Goal: Task Accomplishment & Management: Complete application form

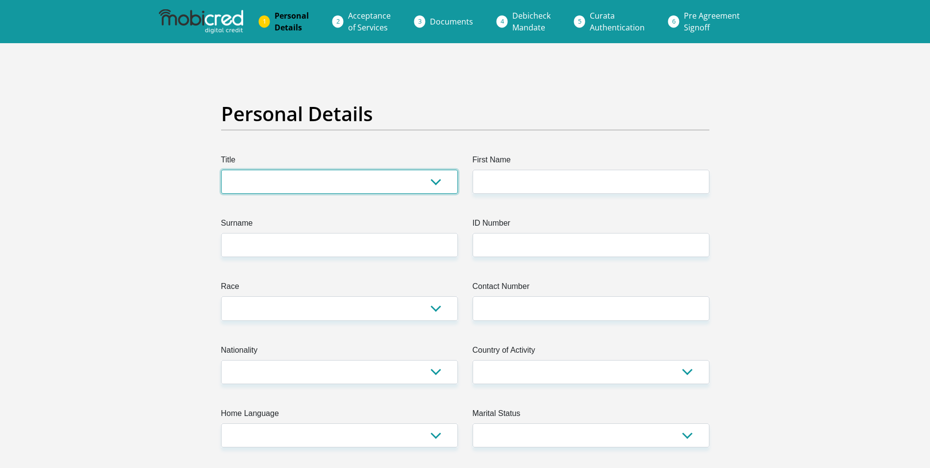
click at [433, 182] on select "Mr Ms Mrs Dr [PERSON_NAME]" at bounding box center [339, 182] width 237 height 24
select select "Ms"
click at [221, 170] on select "Mr Ms Mrs Dr [PERSON_NAME]" at bounding box center [339, 182] width 237 height 24
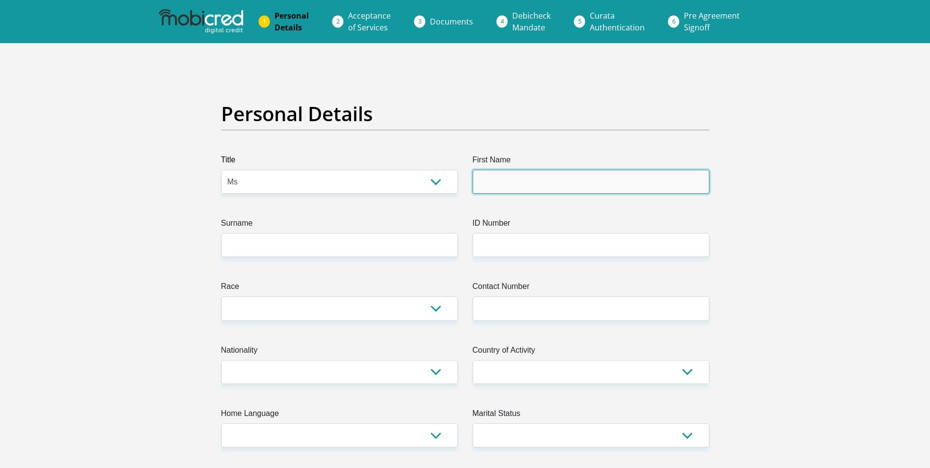
click at [551, 186] on input "First Name" at bounding box center [591, 182] width 237 height 24
type input "Mbali"
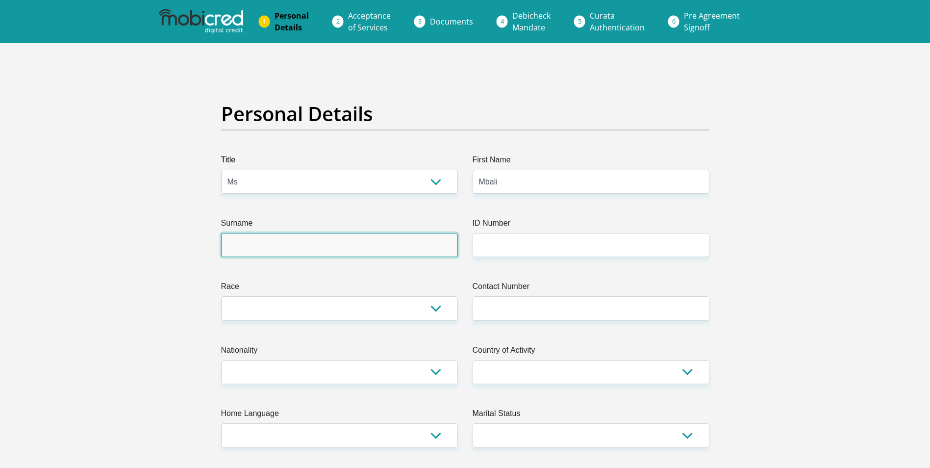
type input "Malekane"
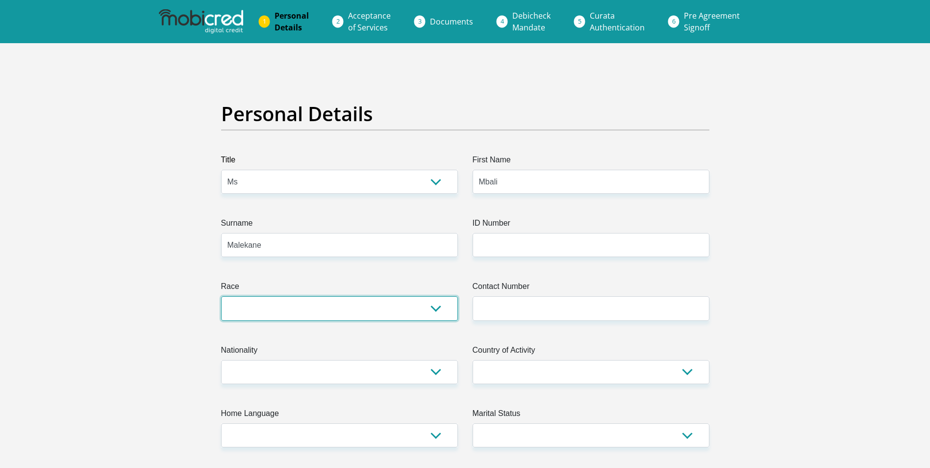
select select "1"
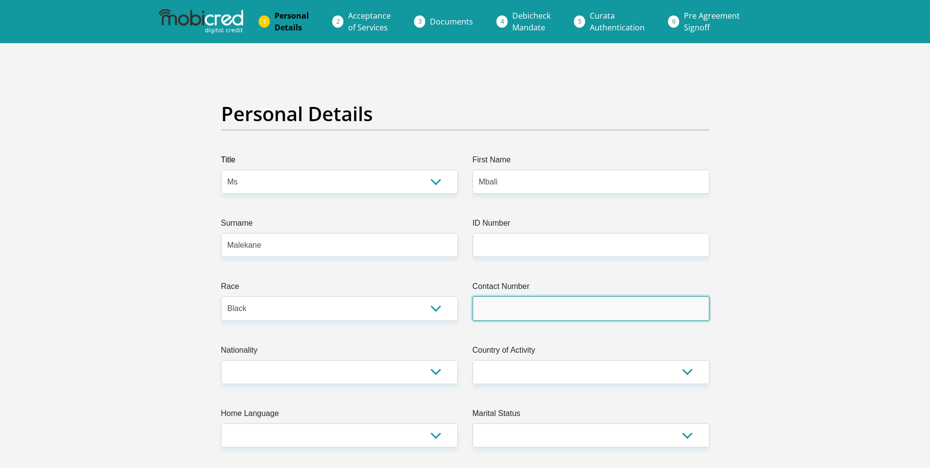
type input "0737667746"
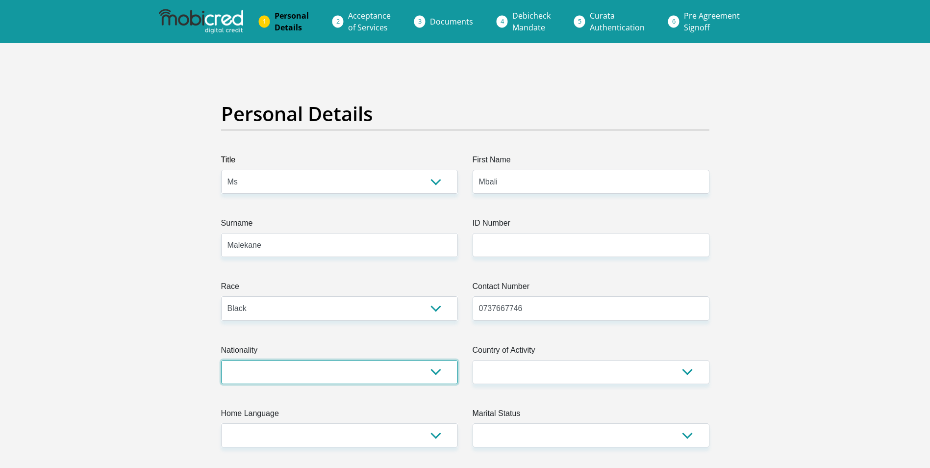
select select "ZAF"
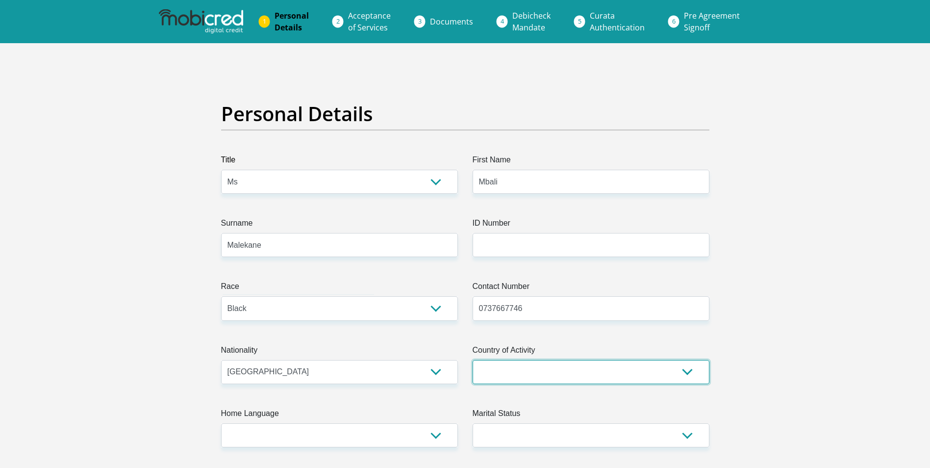
select select "ZAF"
type input "4021"
type input "[GEOGRAPHIC_DATA]"
type input "1804"
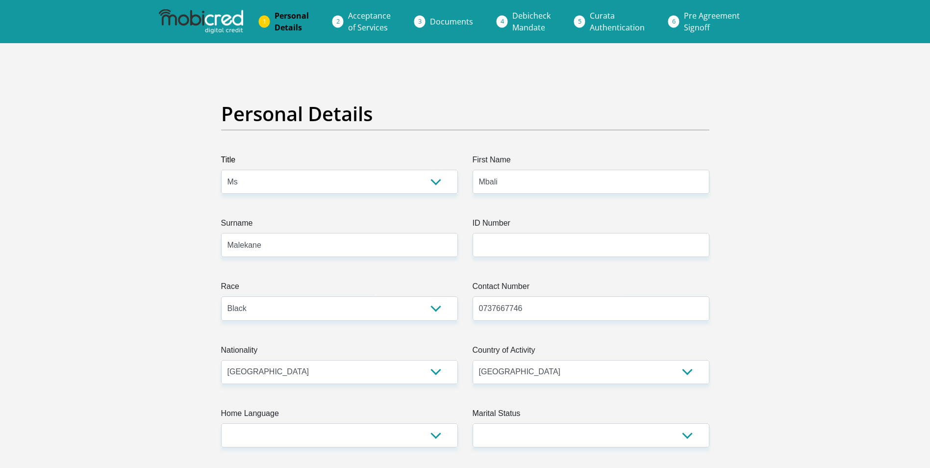
select select "Gauteng"
type input "[EMAIL_ADDRESS][DOMAIN_NAME]"
type input "4000"
type input "3500"
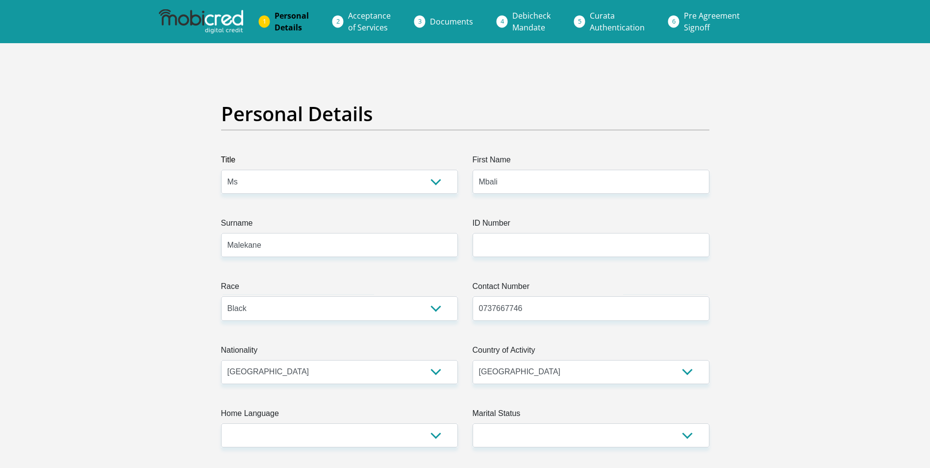
type input "3000"
type input "0"
type input "1000"
type input "0"
type input "200"
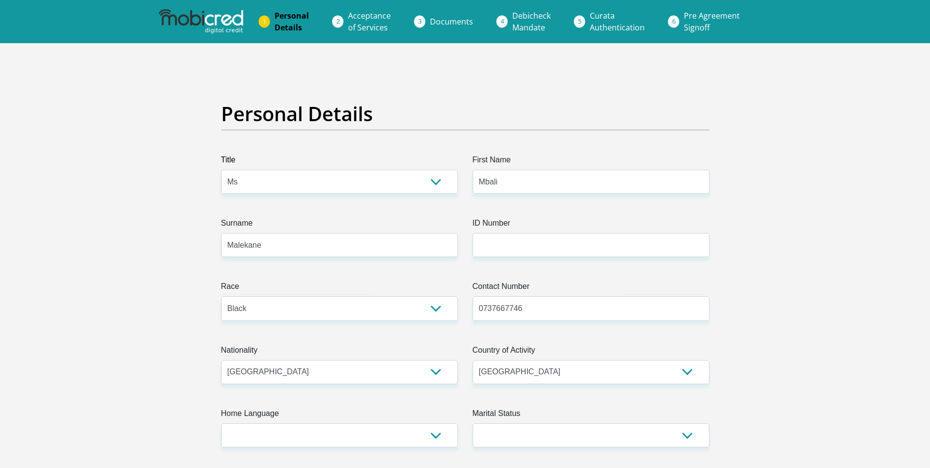
type input "300"
type input "100"
type input "350"
type input "coj"
type input "MbaliShirley"
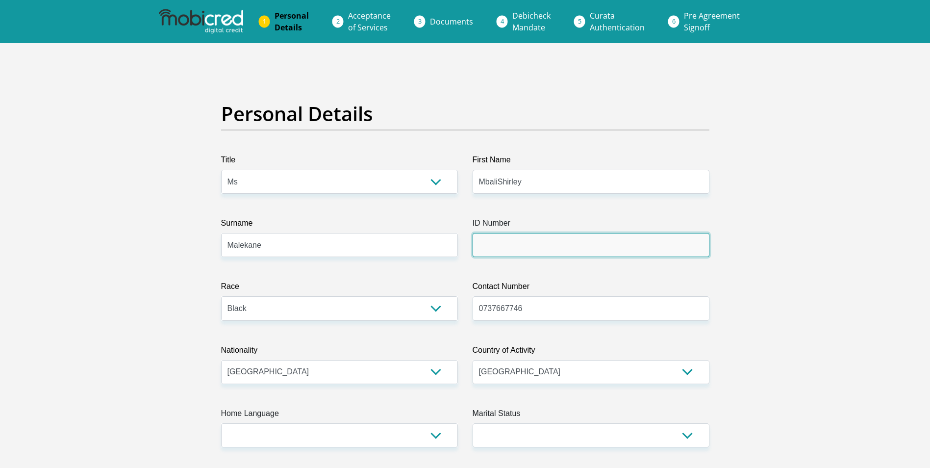
click at [506, 248] on input "ID Number" at bounding box center [591, 245] width 237 height 24
type input "9909020120088"
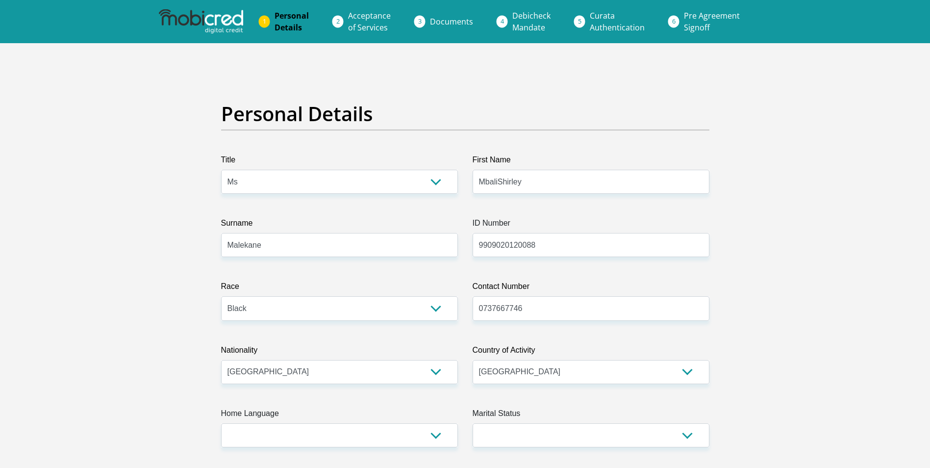
type input "0737667746"
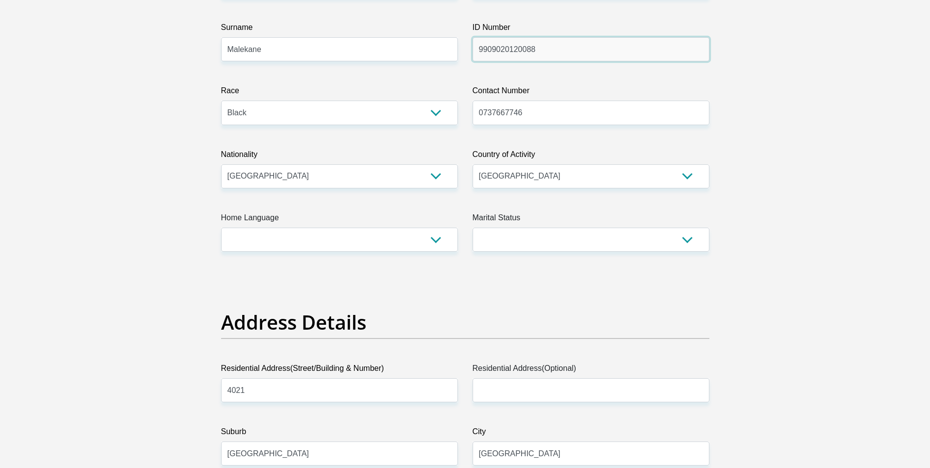
scroll to position [196, 0]
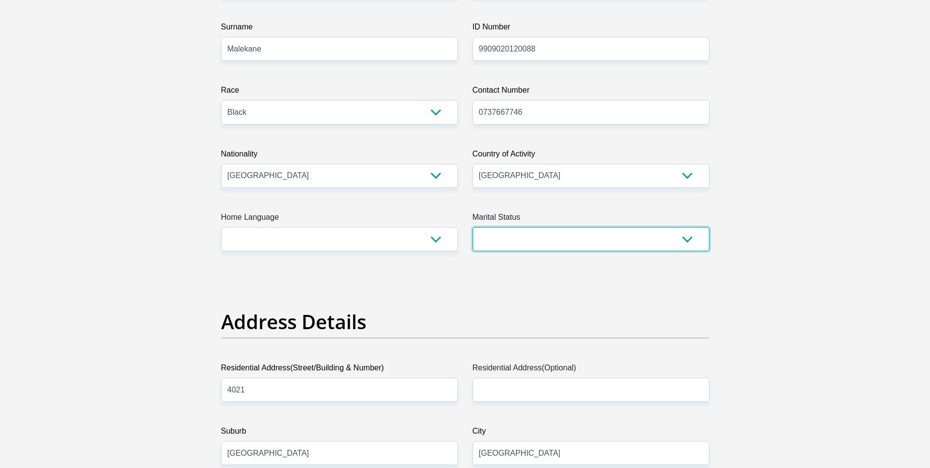
click at [537, 234] on select "Married ANC Single Divorced Widowed Married COP or Customary Law" at bounding box center [591, 239] width 237 height 24
select select "2"
click at [473, 227] on select "Married ANC Single Divorced Widowed Married COP or Customary Law" at bounding box center [591, 239] width 237 height 24
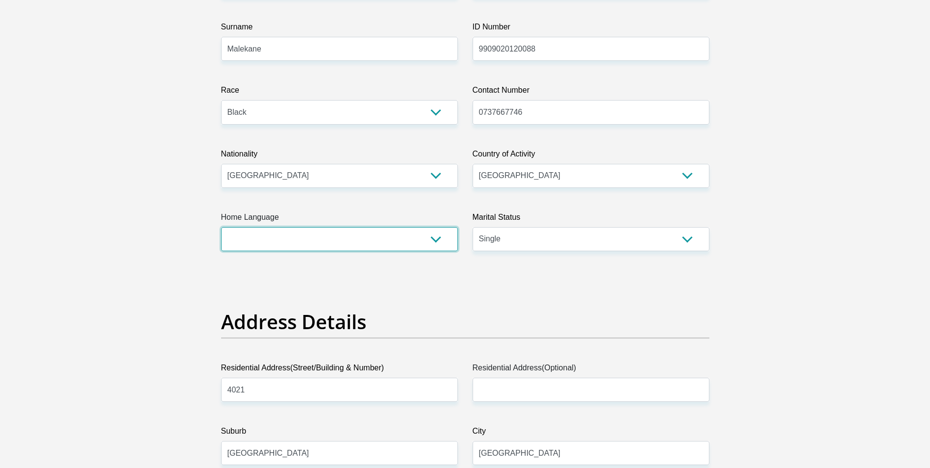
click at [426, 240] on select "Afrikaans English Sepedi South Ndebele Southern Sotho Swati Tsonga Tswana Venda…" at bounding box center [339, 239] width 237 height 24
select select "sot"
click at [221, 227] on select "Afrikaans English Sepedi South Ndebele Southern Sotho Swati Tsonga Tswana Venda…" at bounding box center [339, 239] width 237 height 24
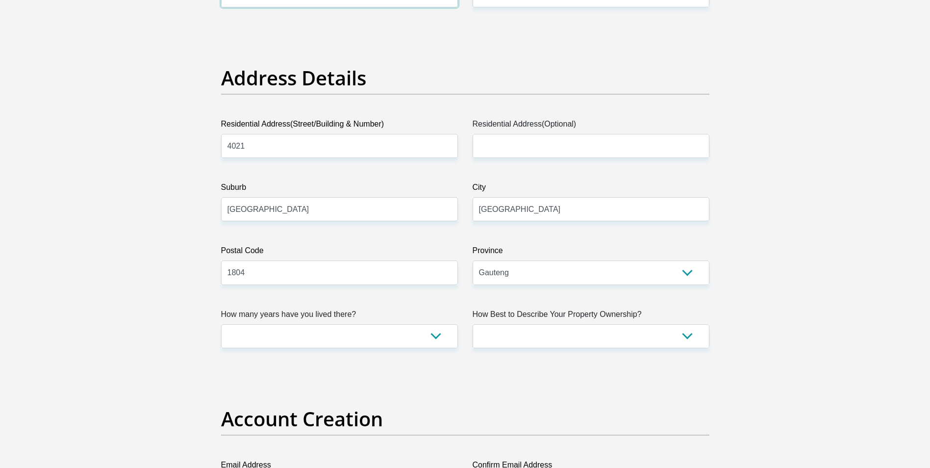
scroll to position [441, 0]
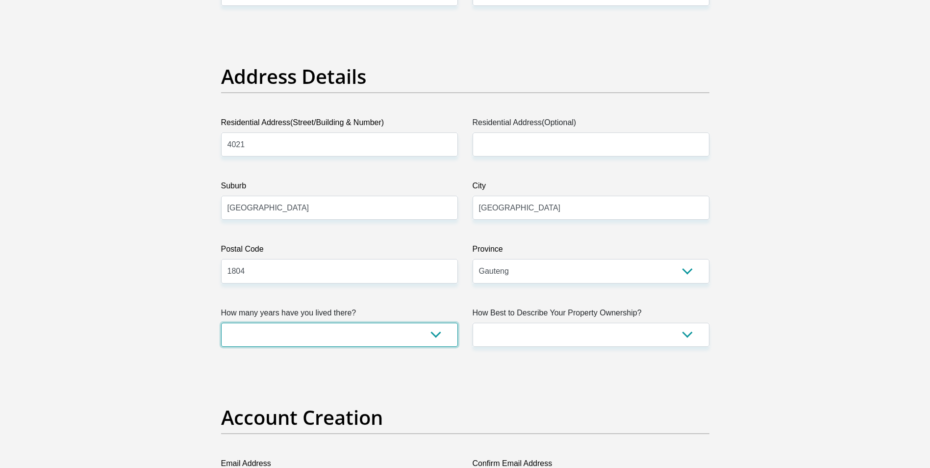
click at [423, 332] on select "less than 1 year 1-3 years 3-5 years 5+ years" at bounding box center [339, 335] width 237 height 24
select select "5"
click at [221, 323] on select "less than 1 year 1-3 years 3-5 years 5+ years" at bounding box center [339, 335] width 237 height 24
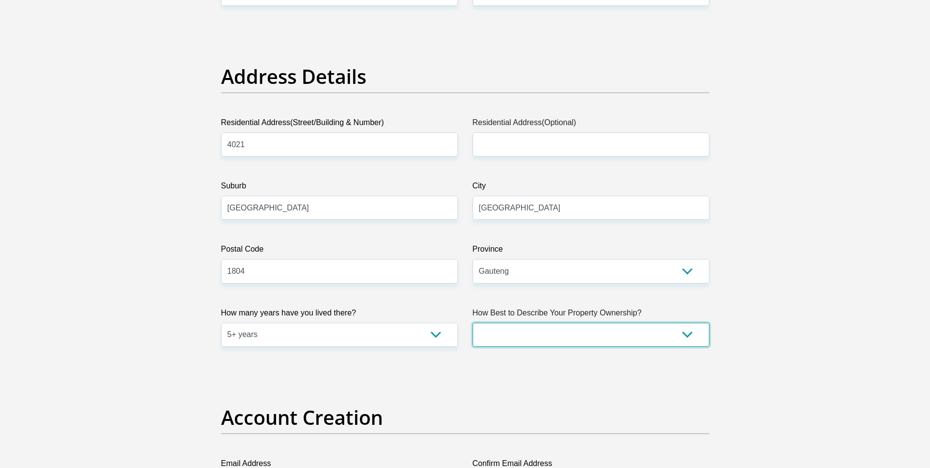
click at [613, 336] on select "Owned Rented Family Owned Company Dwelling" at bounding box center [591, 335] width 237 height 24
select select "parents"
click at [473, 323] on select "Owned Rented Family Owned Company Dwelling" at bounding box center [591, 335] width 237 height 24
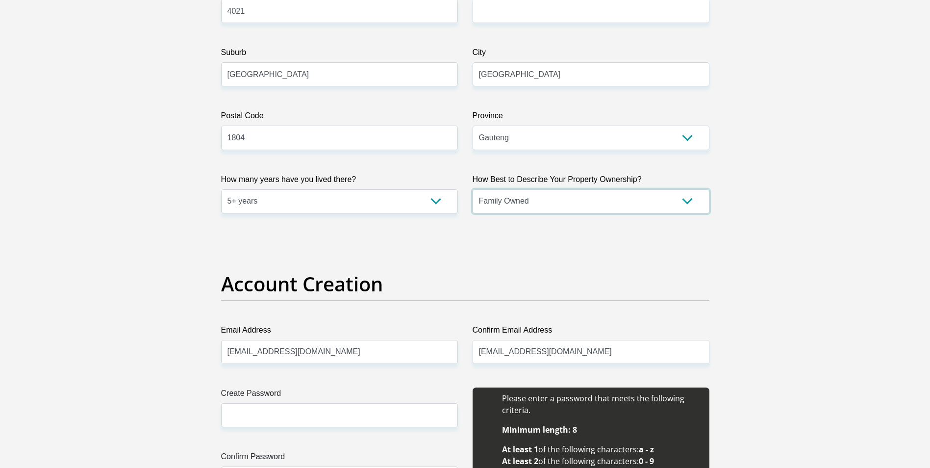
scroll to position [736, 0]
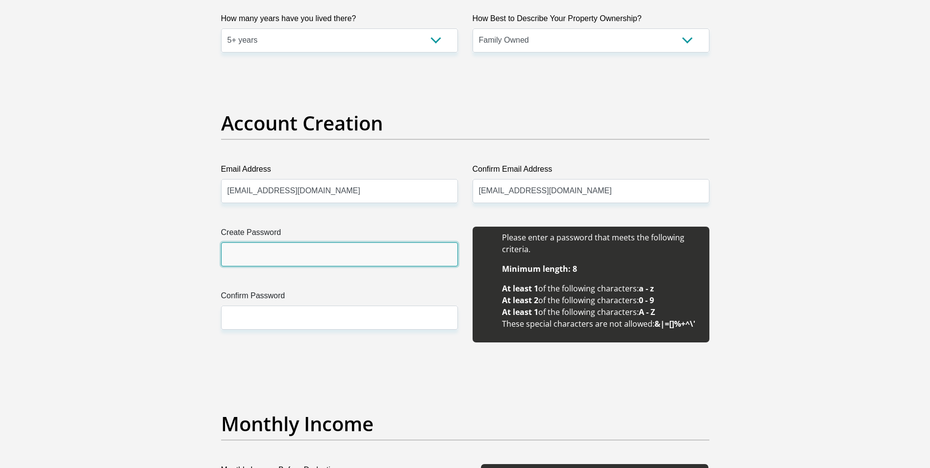
click at [330, 254] on input "Create Password" at bounding box center [339, 254] width 237 height 24
type input "@"
type input "Mbali@1999"
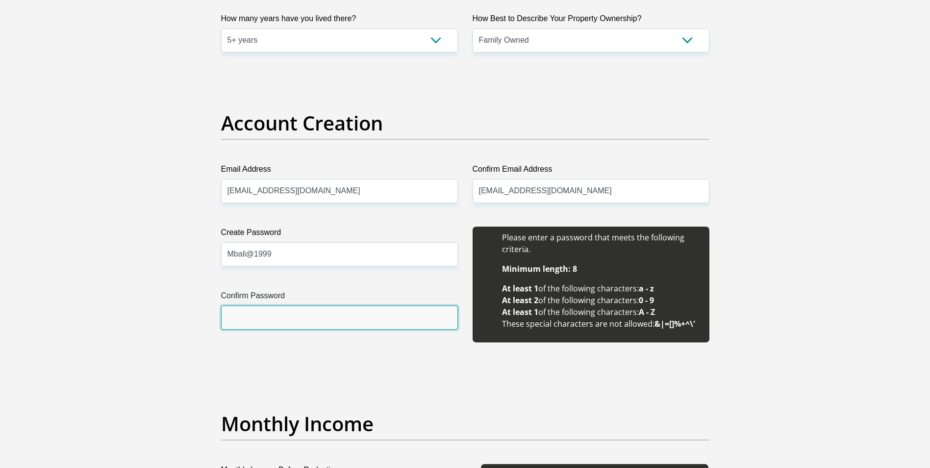
drag, startPoint x: 293, startPoint y: 320, endPoint x: 316, endPoint y: 293, distance: 35.2
click at [297, 315] on input "Confirm Password" at bounding box center [339, 318] width 237 height 24
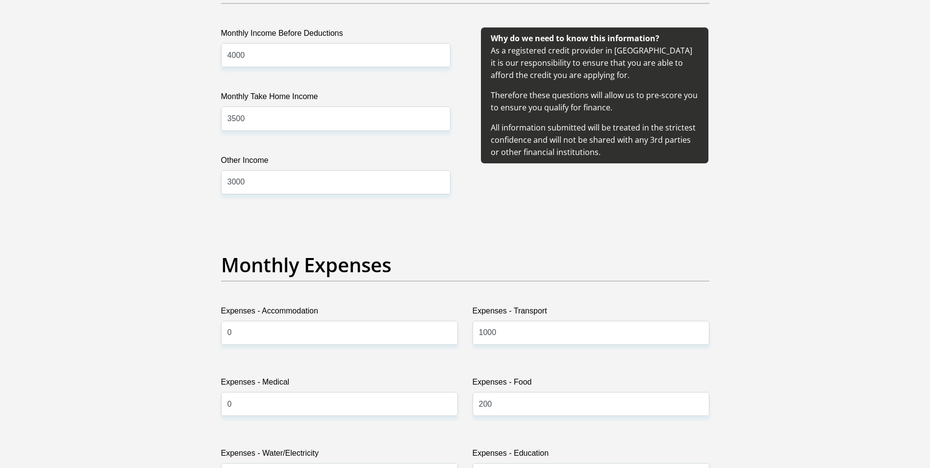
scroll to position [1177, 0]
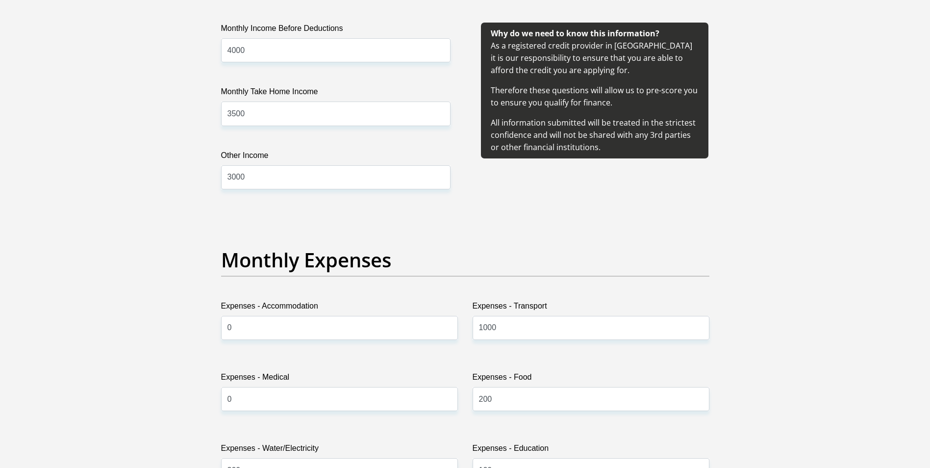
type input "Mbali@1999"
click at [256, 52] on input "4000" at bounding box center [336, 50] width 230 height 24
type input "4"
type input "3500"
click at [291, 119] on input "3500" at bounding box center [336, 114] width 230 height 24
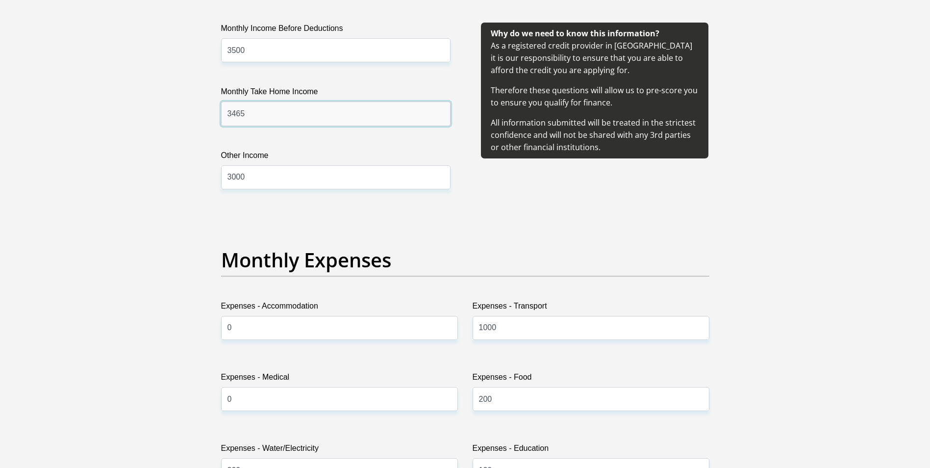
type input "3465"
click at [230, 177] on input "3000" at bounding box center [336, 177] width 230 height 24
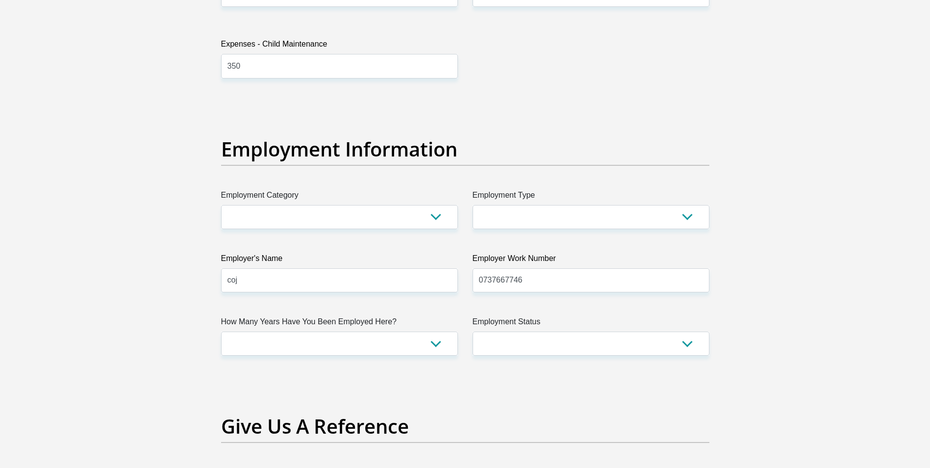
scroll to position [1716, 0]
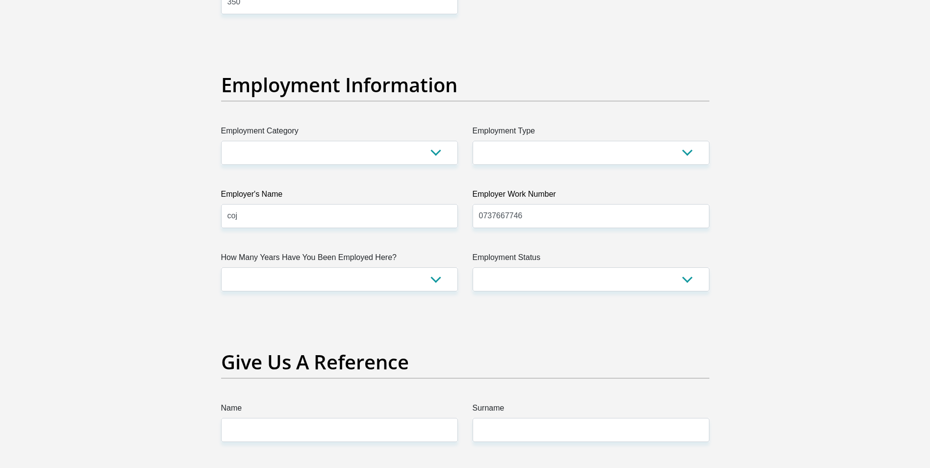
type input "4000"
click at [436, 155] on select "AGRICULTURE ALCOHOL & TOBACCO CONSTRUCTION MATERIALS METALLURGY EQUIPMENT FOR R…" at bounding box center [339, 153] width 237 height 24
select select "23"
click at [221, 141] on select "AGRICULTURE ALCOHOL & TOBACCO CONSTRUCTION MATERIALS METALLURGY EQUIPMENT FOR R…" at bounding box center [339, 153] width 237 height 24
click at [646, 151] on select "College/Lecturer Craft Seller Creative Driver Executive Farmer Forces - Non Com…" at bounding box center [591, 153] width 237 height 24
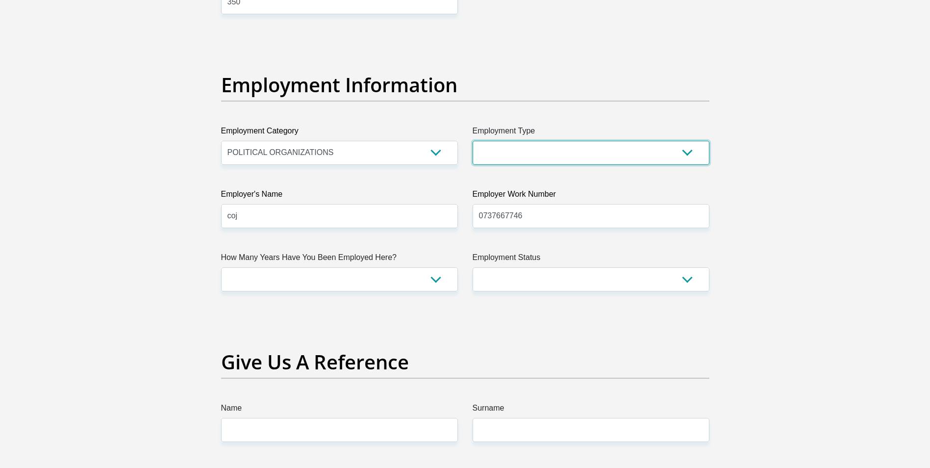
select select "Office Staff/Clerk"
click at [473, 141] on select "College/Lecturer Craft Seller Creative Driver Executive Farmer Forces - Non Com…" at bounding box center [591, 153] width 237 height 24
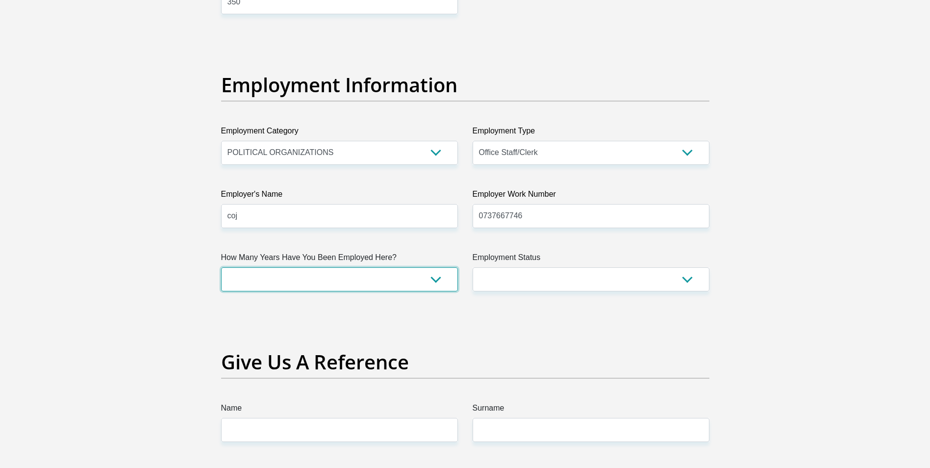
click at [432, 281] on select "less than 1 year 1-3 years 3-5 years 5+ years" at bounding box center [339, 279] width 237 height 24
select select "6"
click at [221, 267] on select "less than 1 year 1-3 years 3-5 years 5+ years" at bounding box center [339, 279] width 237 height 24
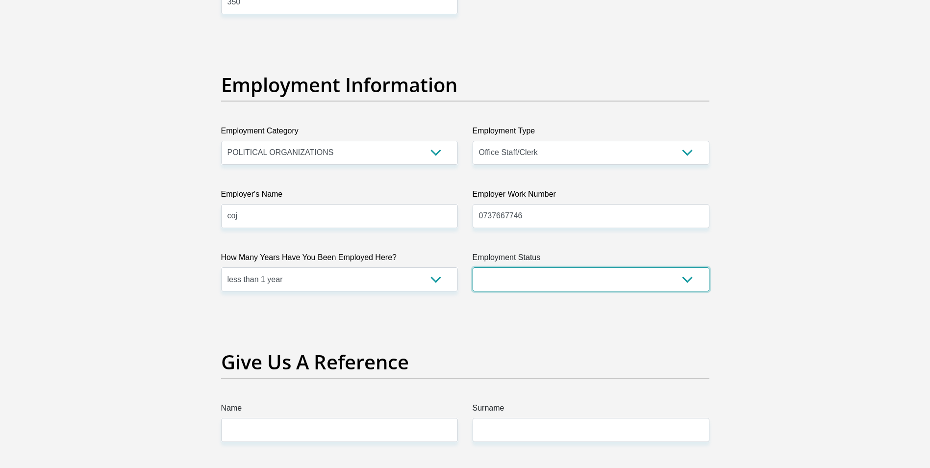
click at [530, 274] on select "Permanent/Full-time Part-time/Casual [DEMOGRAPHIC_DATA] Worker Self-Employed Ho…" at bounding box center [591, 279] width 237 height 24
select select "3"
click at [473, 267] on select "Permanent/Full-time Part-time/Casual [DEMOGRAPHIC_DATA] Worker Self-Employed Ho…" at bounding box center [591, 279] width 237 height 24
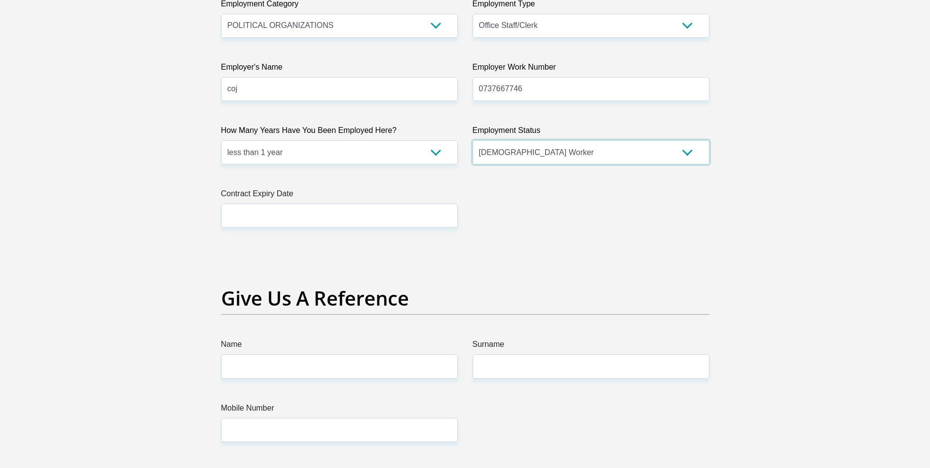
scroll to position [1864, 0]
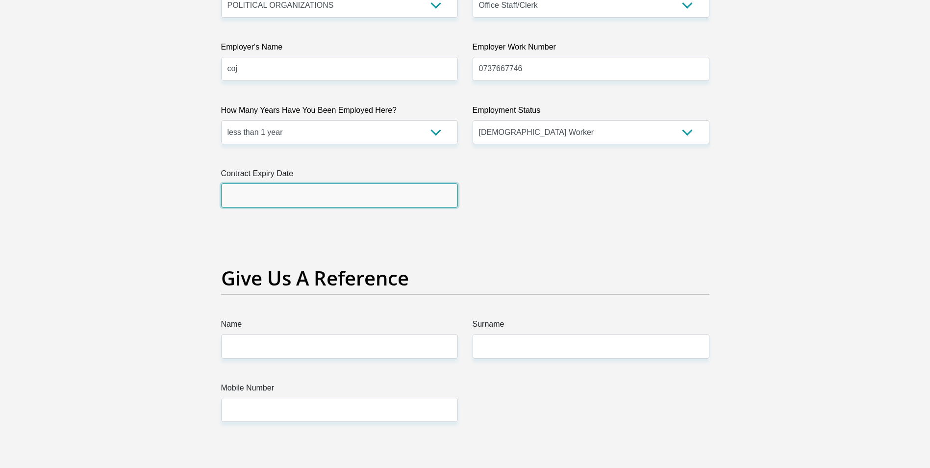
click at [405, 191] on input "text" at bounding box center [339, 195] width 237 height 24
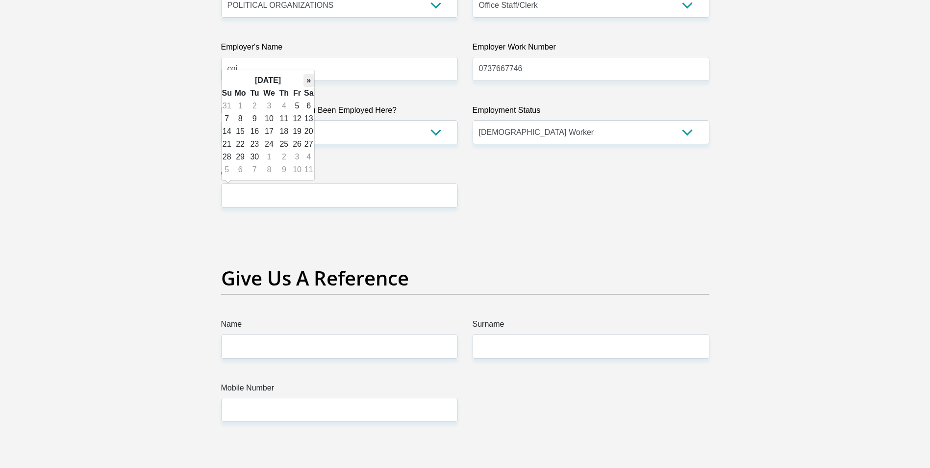
click at [307, 82] on th "»" at bounding box center [309, 80] width 11 height 13
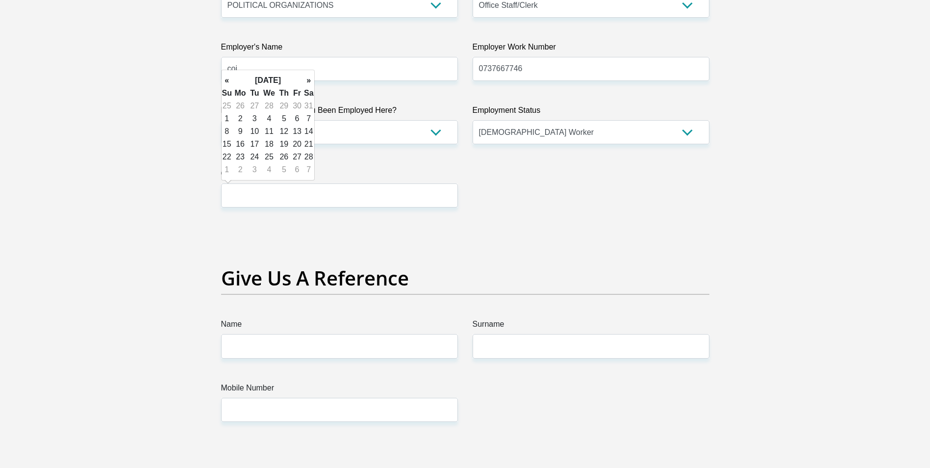
click at [307, 82] on th "»" at bounding box center [309, 80] width 11 height 13
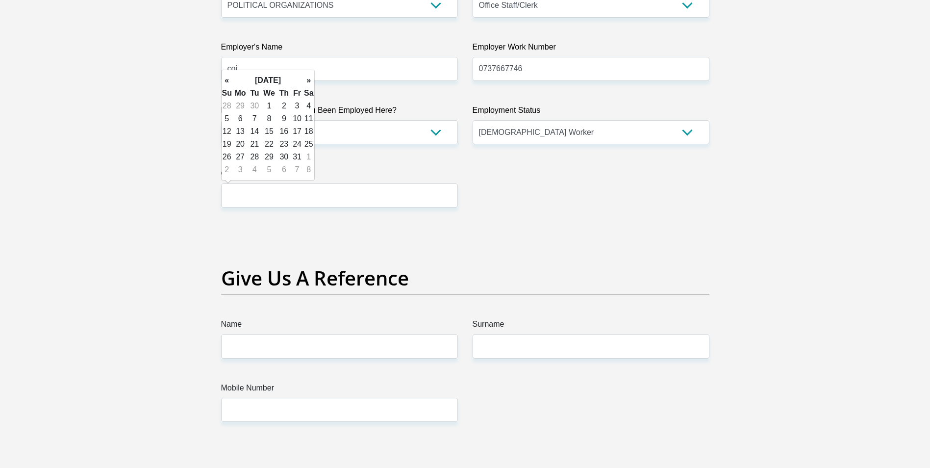
click at [307, 82] on th "»" at bounding box center [309, 80] width 11 height 13
click at [272, 155] on td "30" at bounding box center [269, 157] width 16 height 13
type input "[DATE]"
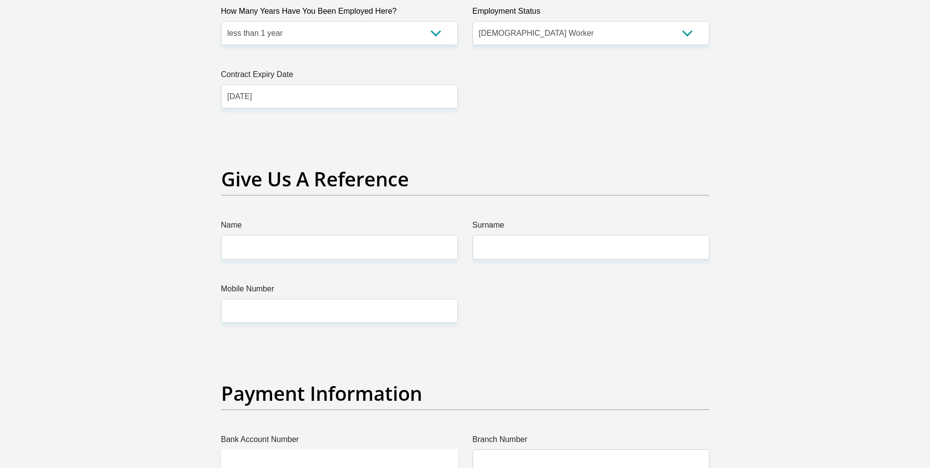
scroll to position [2011, 0]
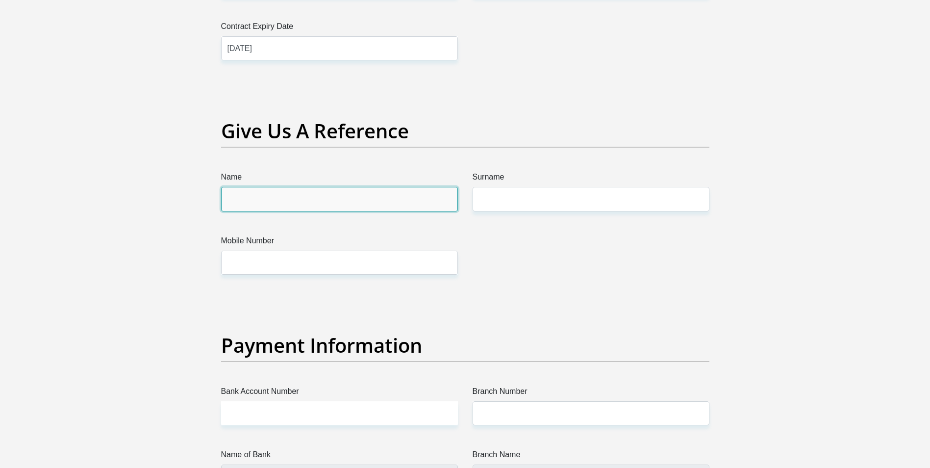
click at [300, 201] on input "Name" at bounding box center [339, 199] width 237 height 24
type input "[GEOGRAPHIC_DATA]"
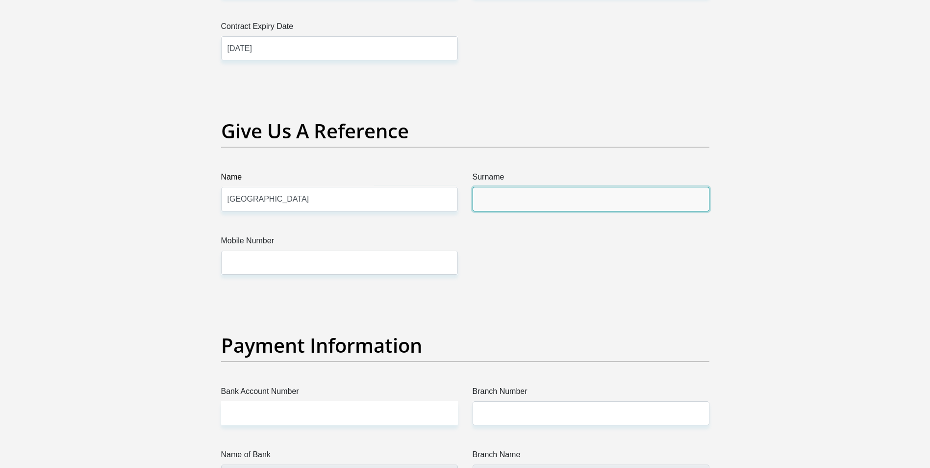
click at [545, 209] on input "Surname" at bounding box center [591, 199] width 237 height 24
type input "Malekane"
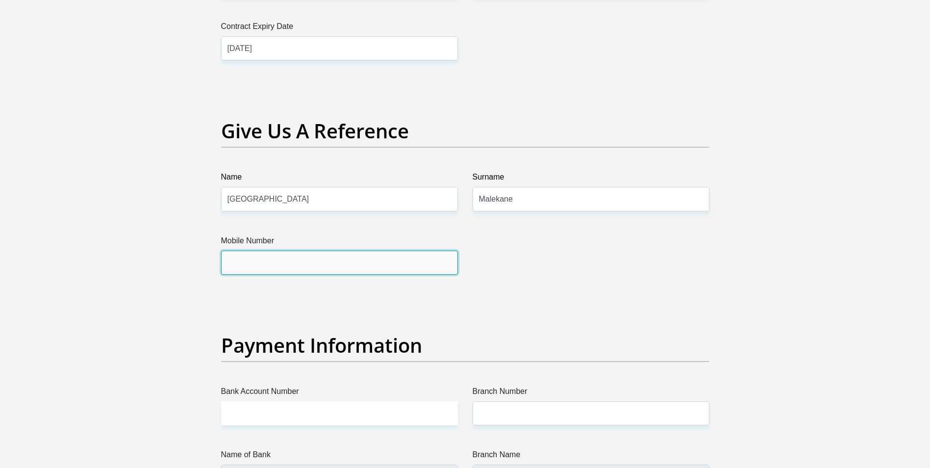
click at [263, 264] on input "Mobile Number" at bounding box center [339, 263] width 237 height 24
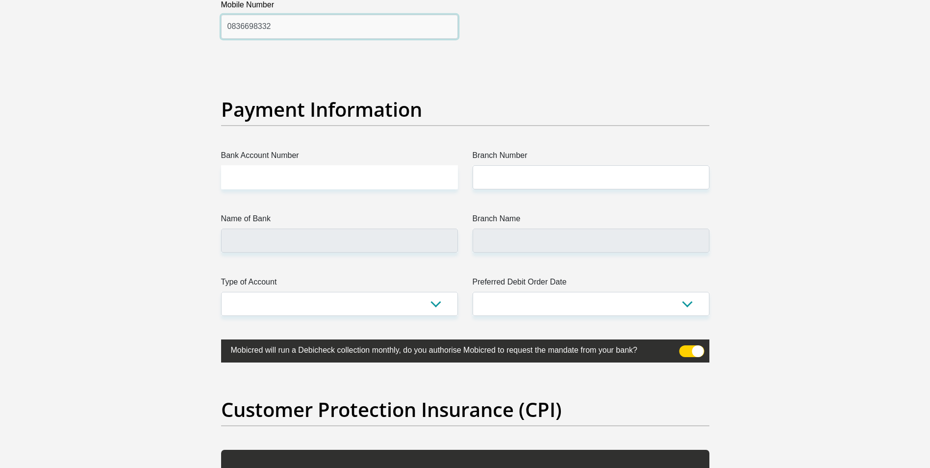
scroll to position [2256, 0]
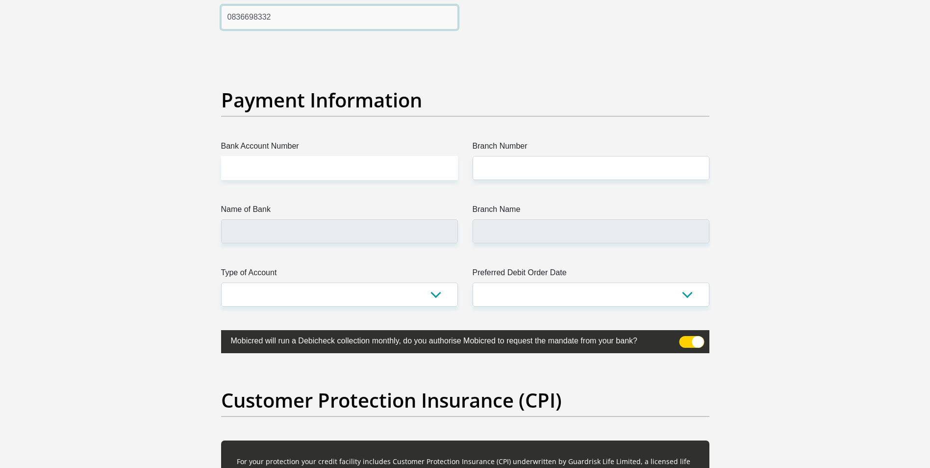
type input "0836698332"
click at [298, 170] on input "Bank Account Number" at bounding box center [339, 168] width 237 height 24
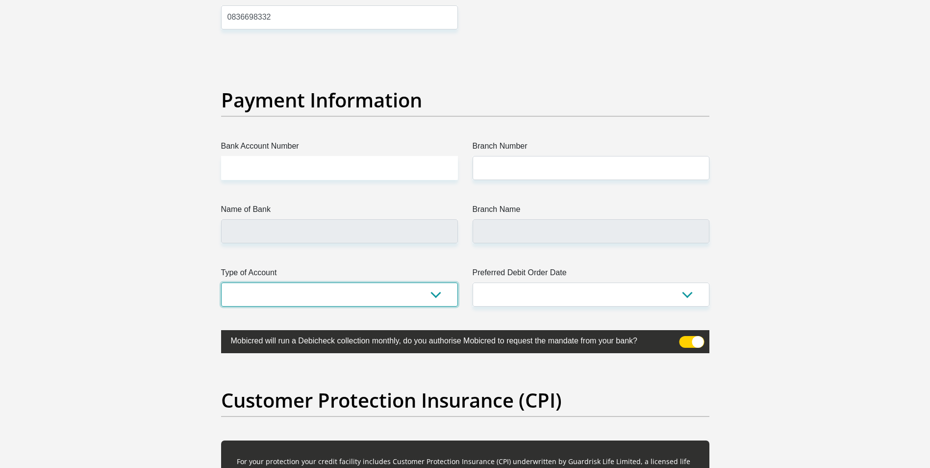
click at [430, 286] on select "Cheque Savings" at bounding box center [339, 294] width 237 height 24
select select "SAV"
click at [221, 282] on select "Cheque Savings" at bounding box center [339, 294] width 237 height 24
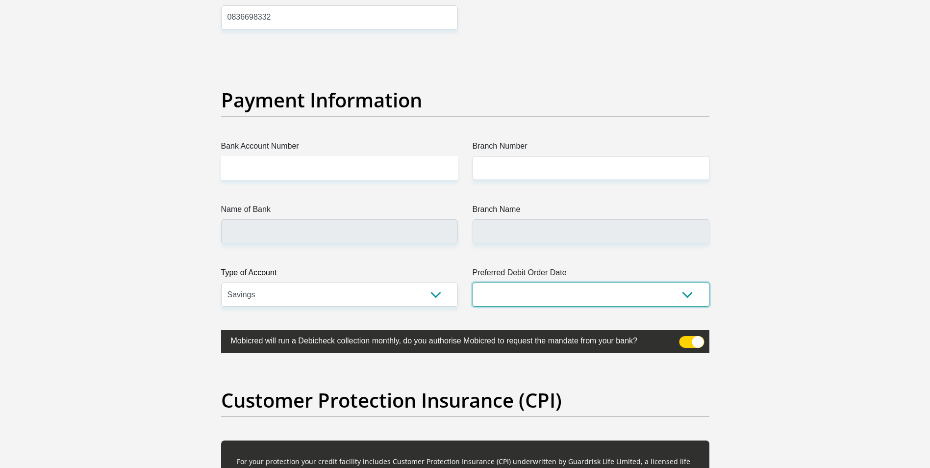
click at [594, 294] on select "1st 2nd 3rd 4th 5th 7th 18th 19th 20th 21st 22nd 23rd 24th 25th 26th 27th 28th …" at bounding box center [591, 294] width 237 height 24
select select "27"
click at [473, 282] on select "1st 2nd 3rd 4th 5th 7th 18th 19th 20th 21st 22nd 23rd 24th 25th 26th 27th 28th …" at bounding box center [591, 294] width 237 height 24
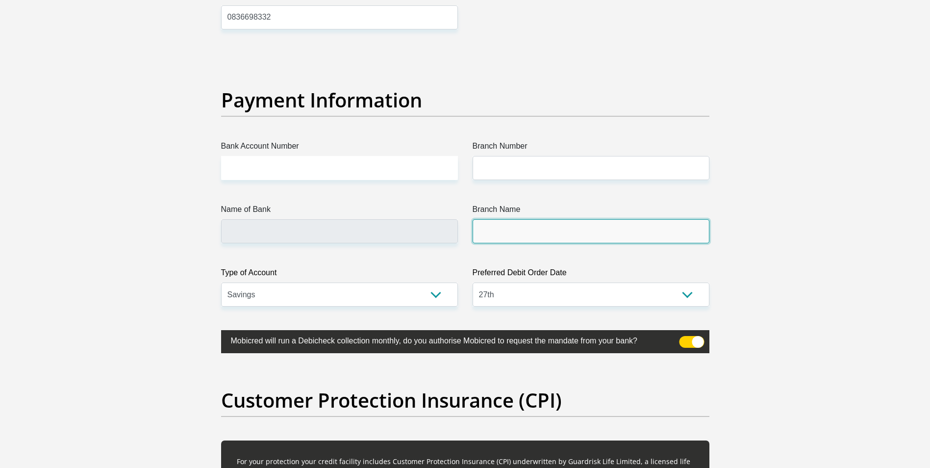
click at [543, 229] on input "Branch Name" at bounding box center [591, 231] width 237 height 24
